Goal: Navigation & Orientation: Find specific page/section

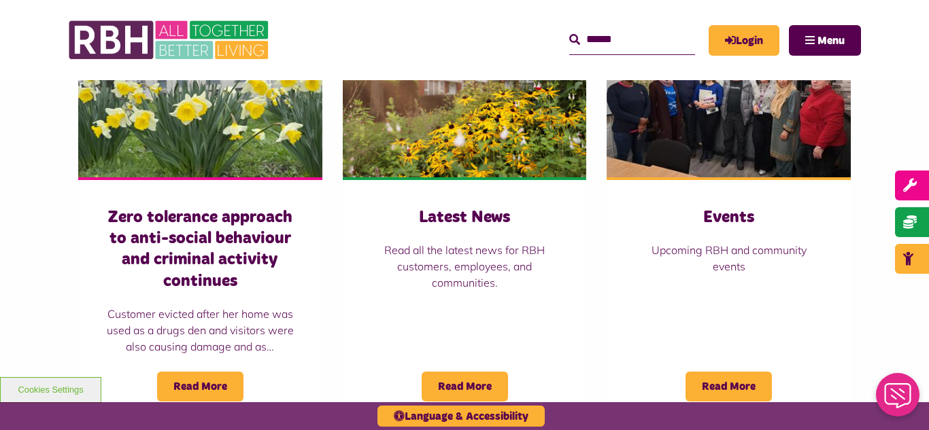
scroll to position [979, 0]
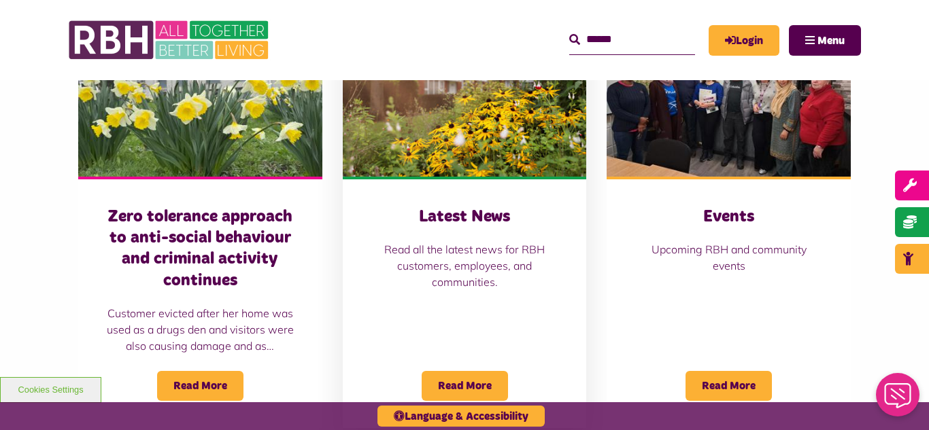
click at [441, 105] on img at bounding box center [465, 100] width 244 height 152
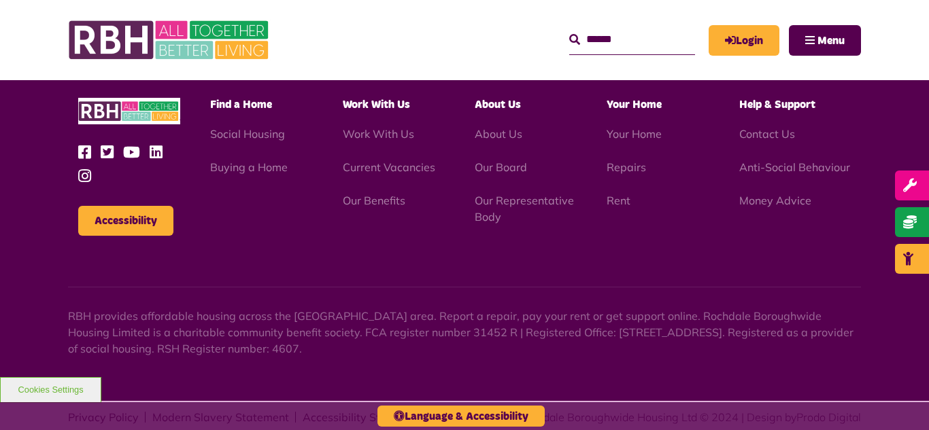
scroll to position [1480, 0]
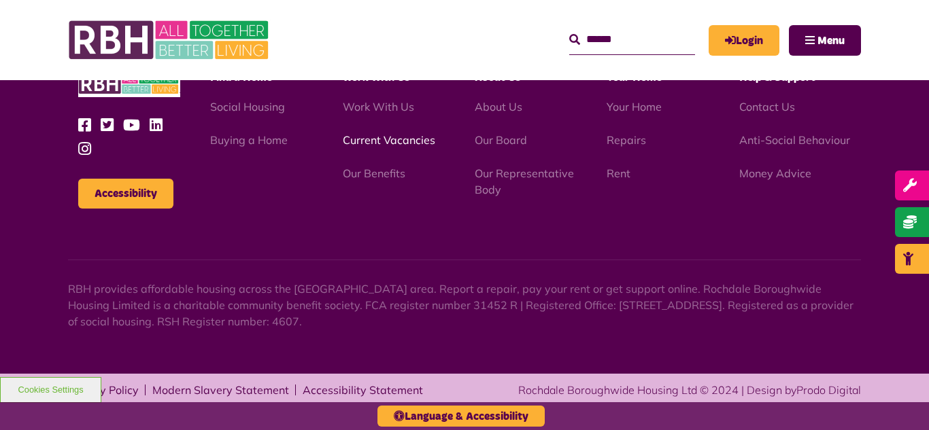
click at [369, 146] on link "Current Vacancies" at bounding box center [389, 140] width 92 height 14
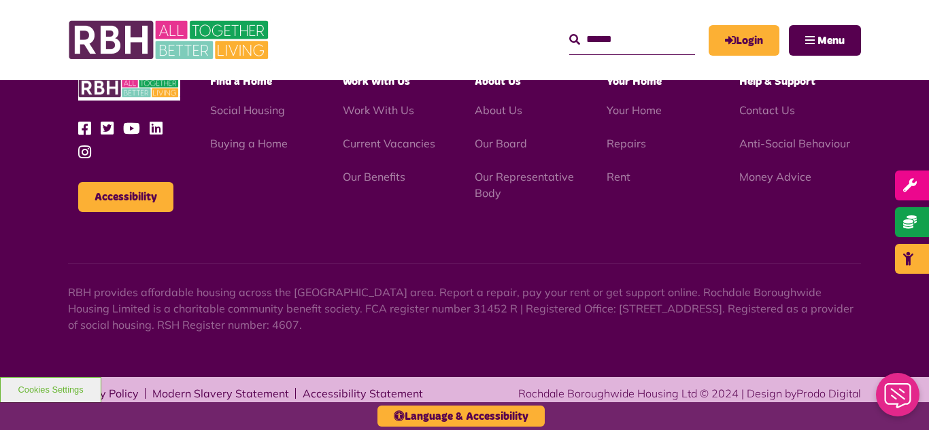
scroll to position [1619, 0]
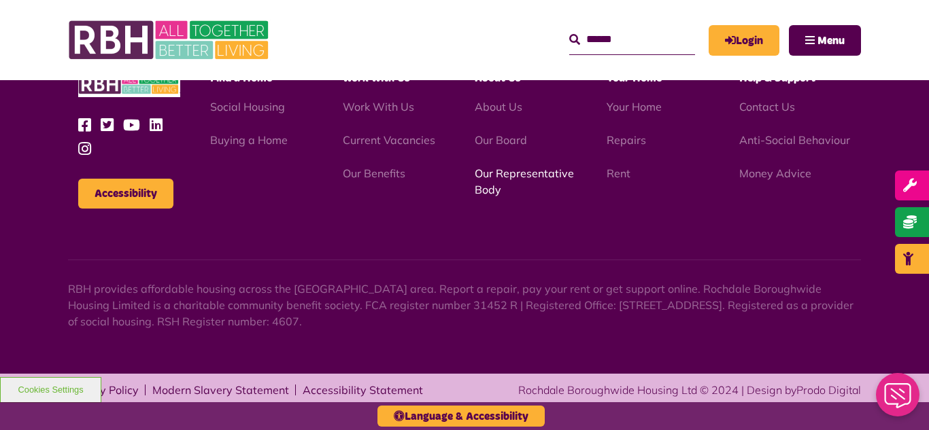
click at [505, 173] on link "Our Representative Body" at bounding box center [524, 182] width 99 height 30
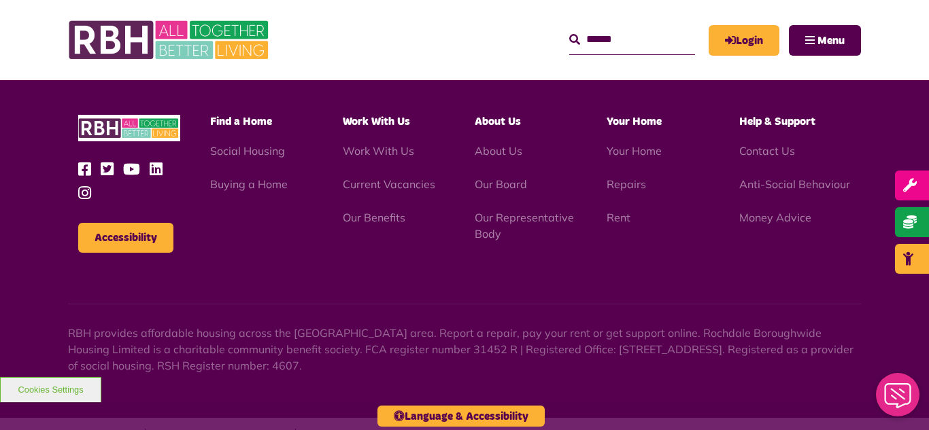
scroll to position [3948, 0]
